Goal: Find specific page/section: Find specific page/section

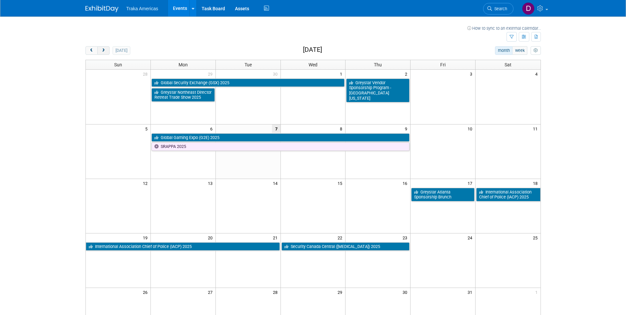
click at [106, 50] on span "next" at bounding box center [103, 51] width 5 height 4
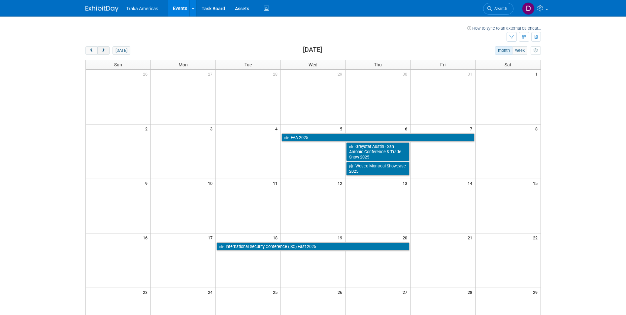
click at [106, 50] on span "next" at bounding box center [103, 51] width 5 height 4
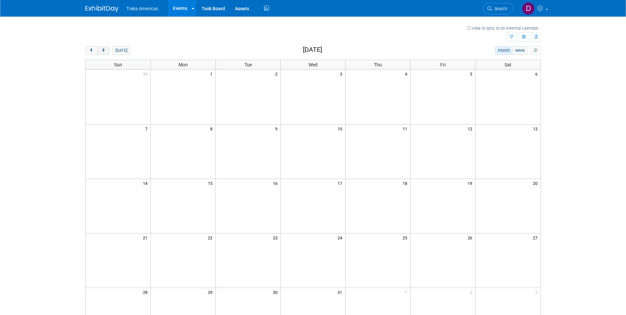
click at [106, 50] on span "next" at bounding box center [103, 51] width 5 height 4
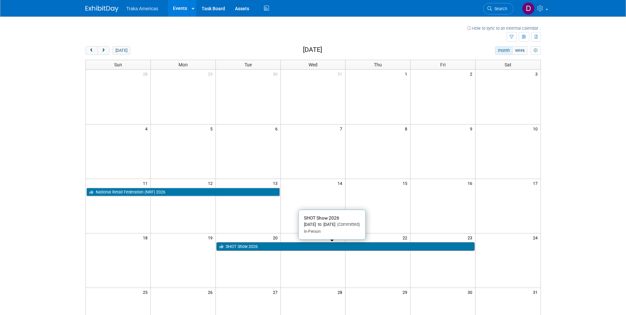
click at [277, 245] on link "SHOT Show 2026" at bounding box center [346, 246] width 258 height 9
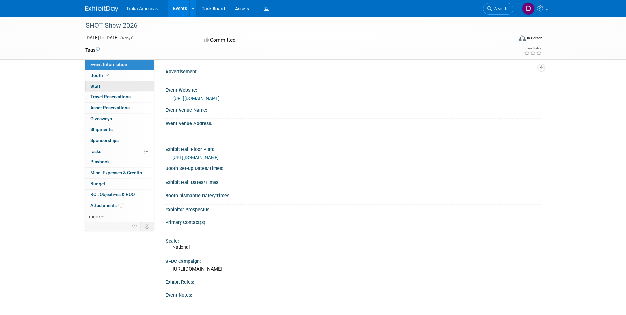
click at [113, 86] on link "0 Staff 0" at bounding box center [119, 86] width 69 height 11
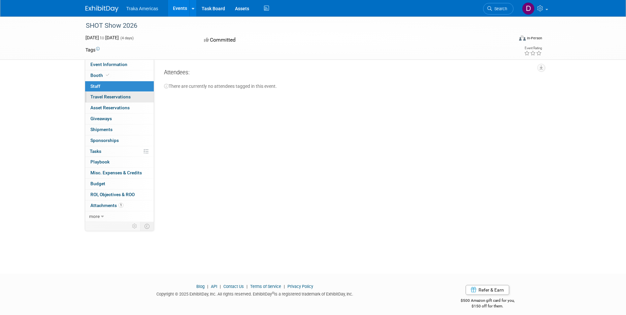
click at [125, 96] on span "Travel Reservations 0" at bounding box center [110, 96] width 40 height 5
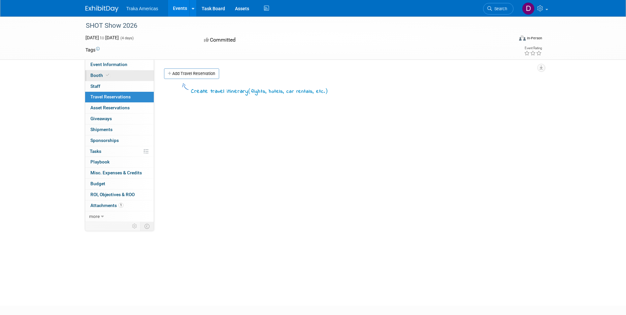
click at [121, 74] on link "Booth" at bounding box center [119, 75] width 69 height 11
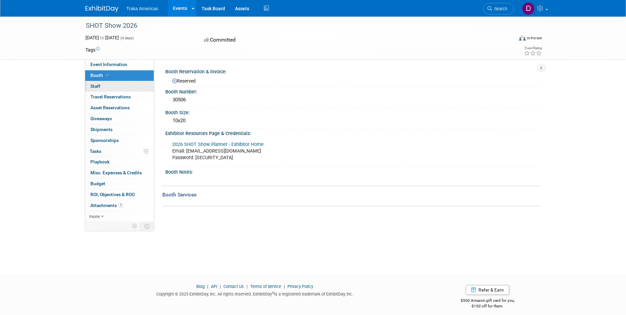
click at [115, 88] on link "0 Staff 0" at bounding box center [119, 86] width 69 height 11
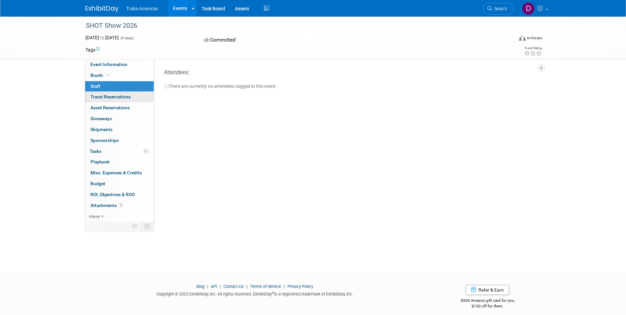
click at [118, 97] on span "Travel Reservations 0" at bounding box center [110, 96] width 40 height 5
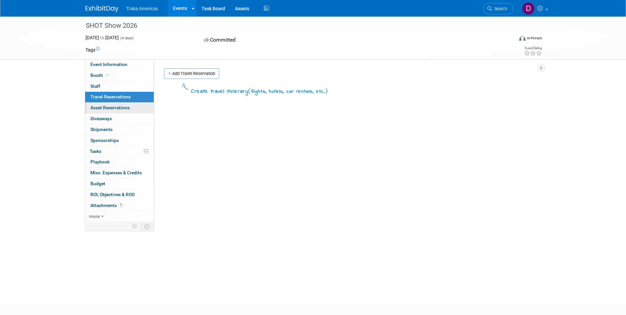
click at [124, 111] on link "0 Asset Reservations 0" at bounding box center [119, 108] width 69 height 11
